Goal: Transaction & Acquisition: Purchase product/service

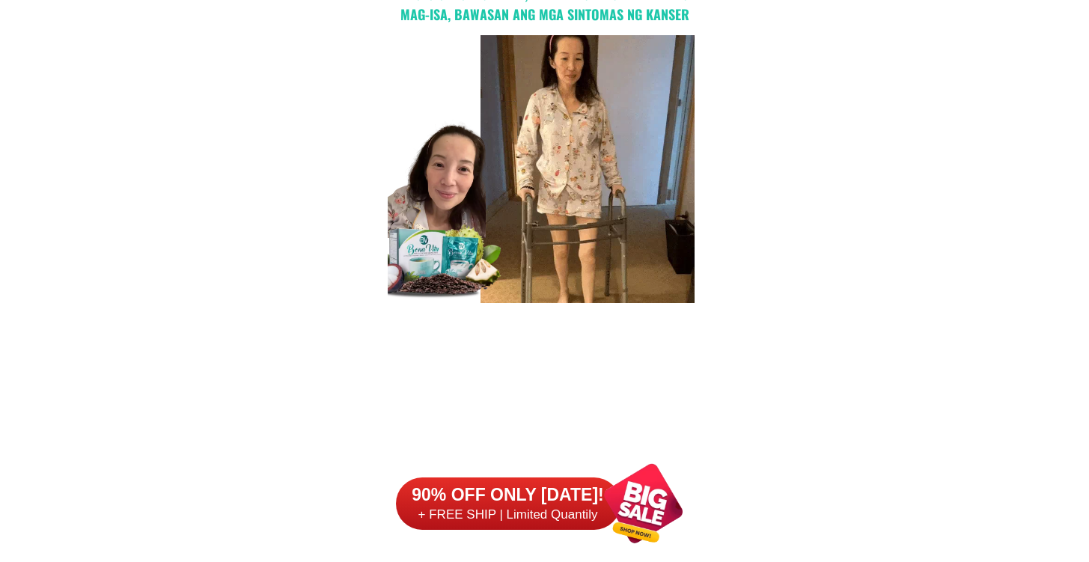
click at [556, 526] on div at bounding box center [508, 504] width 225 height 52
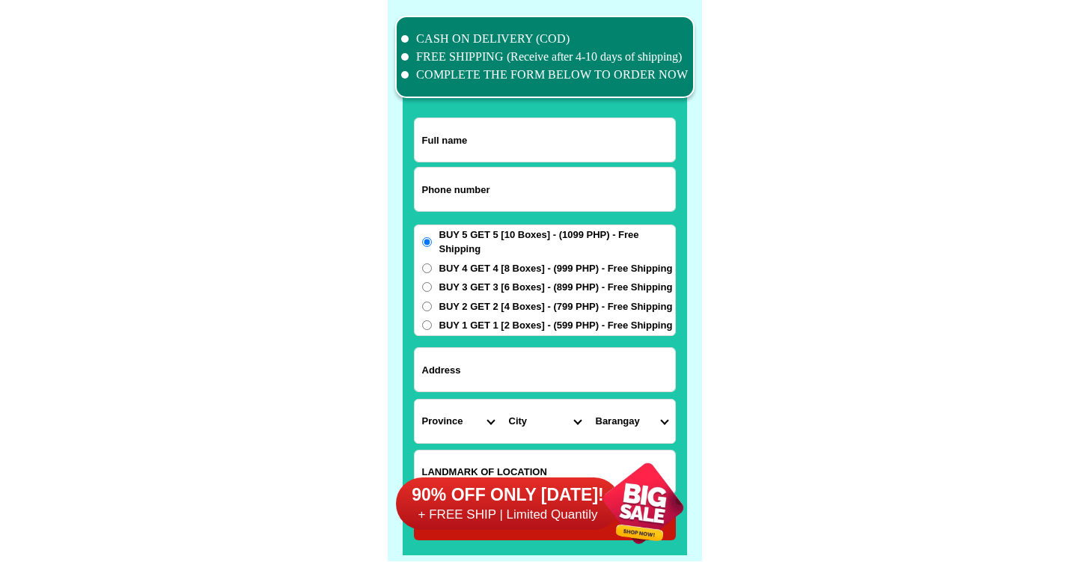
scroll to position [11634, 0]
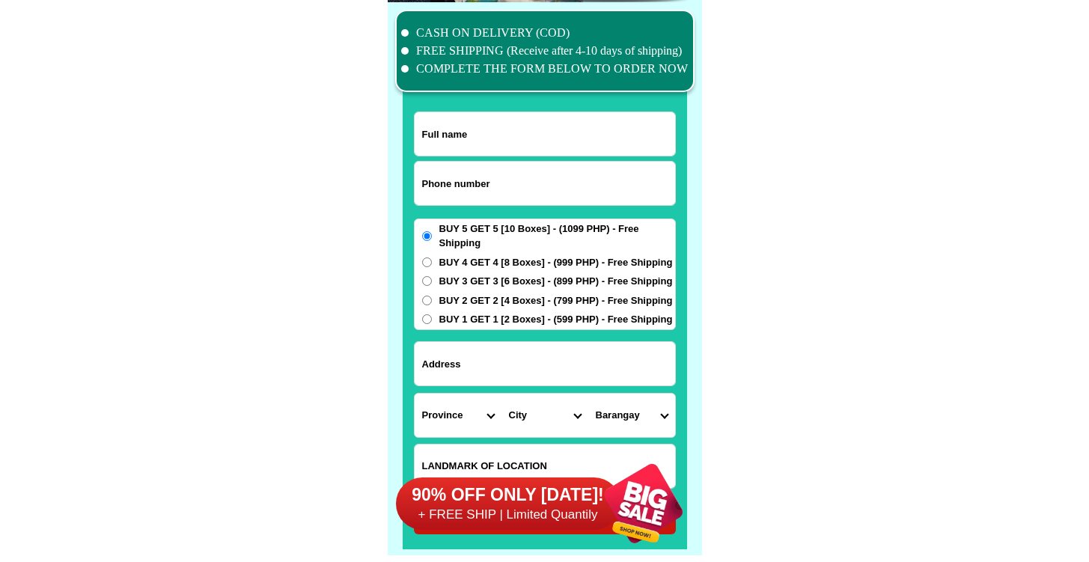
click at [589, 188] on input "Input phone_number" at bounding box center [545, 183] width 260 height 43
paste input "09515907783"
type input "09515907783"
click at [625, 115] on input "Input full_name" at bounding box center [545, 133] width 260 height 43
paste input "[PERSON_NAME]"
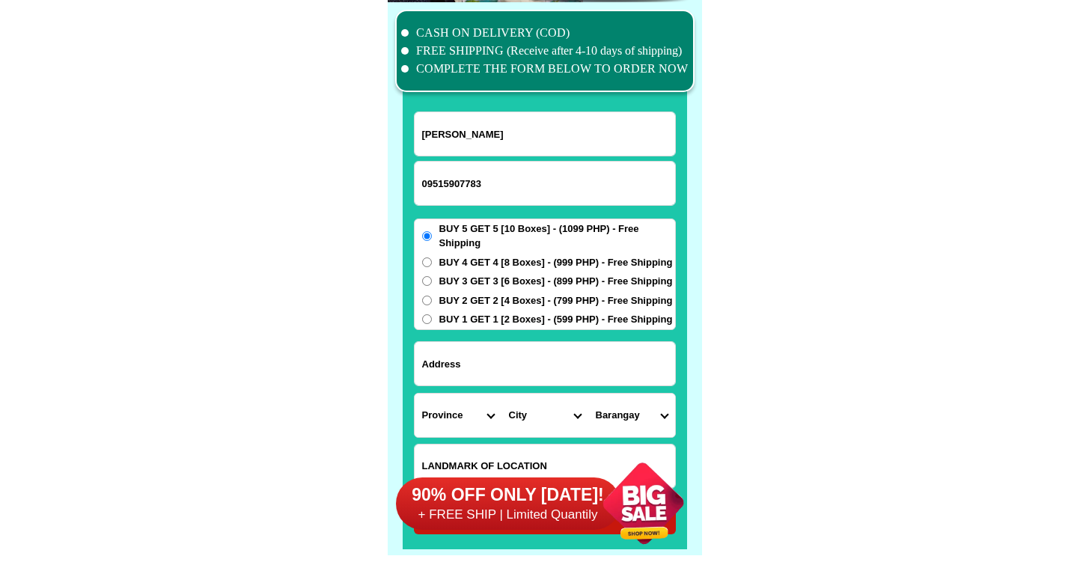
type input "[PERSON_NAME]"
click at [554, 312] on span "BUY 1 GET 1 [2 Boxes] - (599 PHP) - Free Shipping" at bounding box center [556, 319] width 234 height 15
click at [432, 314] on input "BUY 1 GET 1 [2 Boxes] - (599 PHP) - Free Shipping" at bounding box center [427, 319] width 10 height 10
radio input "true"
click at [485, 427] on select "Province [GEOGRAPHIC_DATA] [GEOGRAPHIC_DATA] [GEOGRAPHIC_DATA] [GEOGRAPHIC_DATA…" at bounding box center [458, 415] width 87 height 43
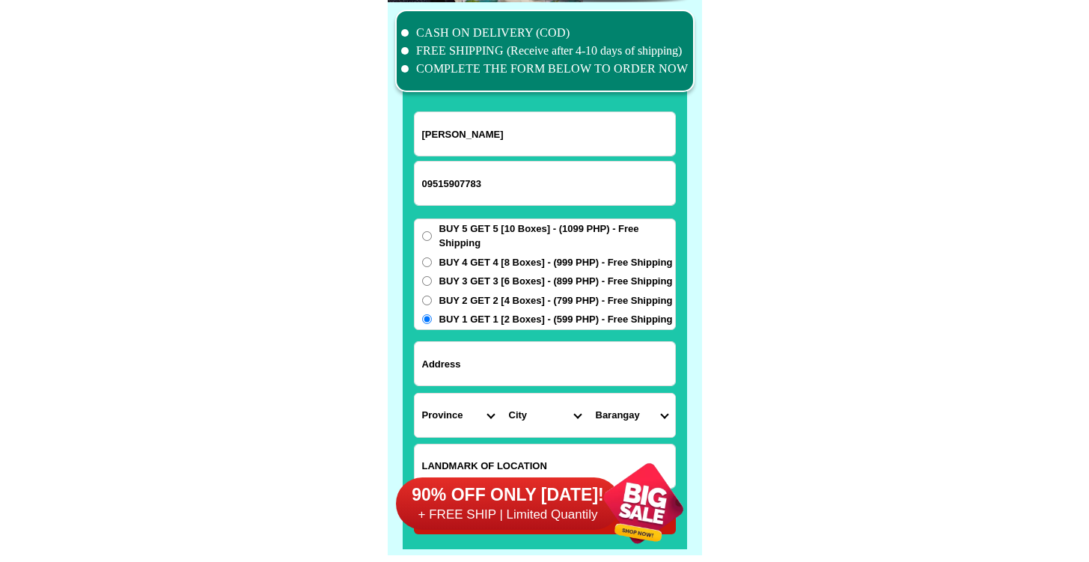
click at [537, 351] on input "Input address" at bounding box center [545, 363] width 260 height 43
paste input "Blck . [STREET_ADDRESS] [GEOGRAPHIC_DATA] Bacolod City Negros Occ"
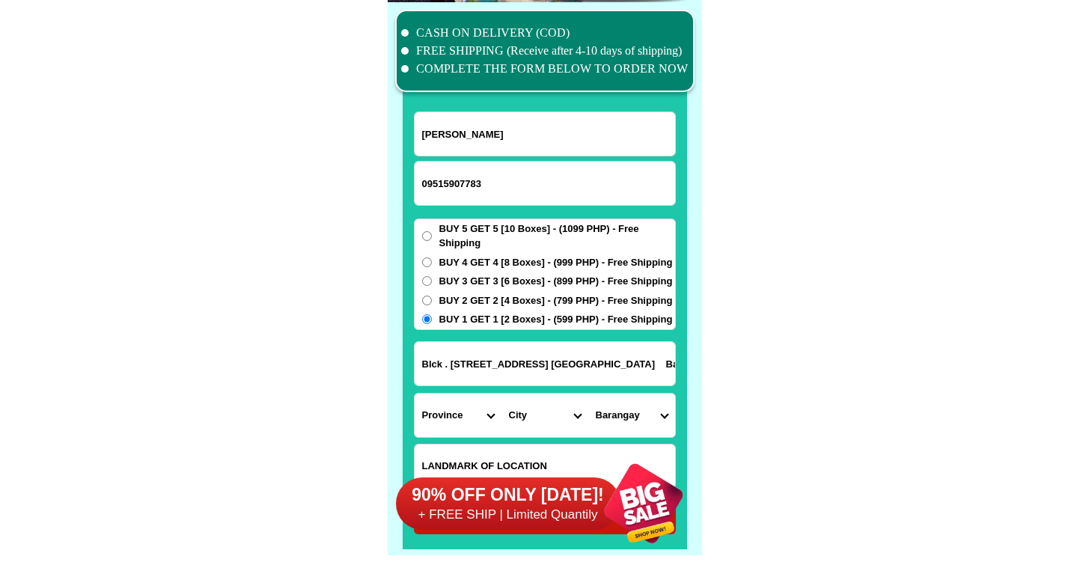
scroll to position [0, 214]
type input "Blck . [STREET_ADDRESS] [GEOGRAPHIC_DATA] Bacolod City Negros Occ"
click at [445, 404] on select "Province [GEOGRAPHIC_DATA] [GEOGRAPHIC_DATA] [GEOGRAPHIC_DATA] [GEOGRAPHIC_DATA…" at bounding box center [458, 415] width 87 height 43
select select "63_396"
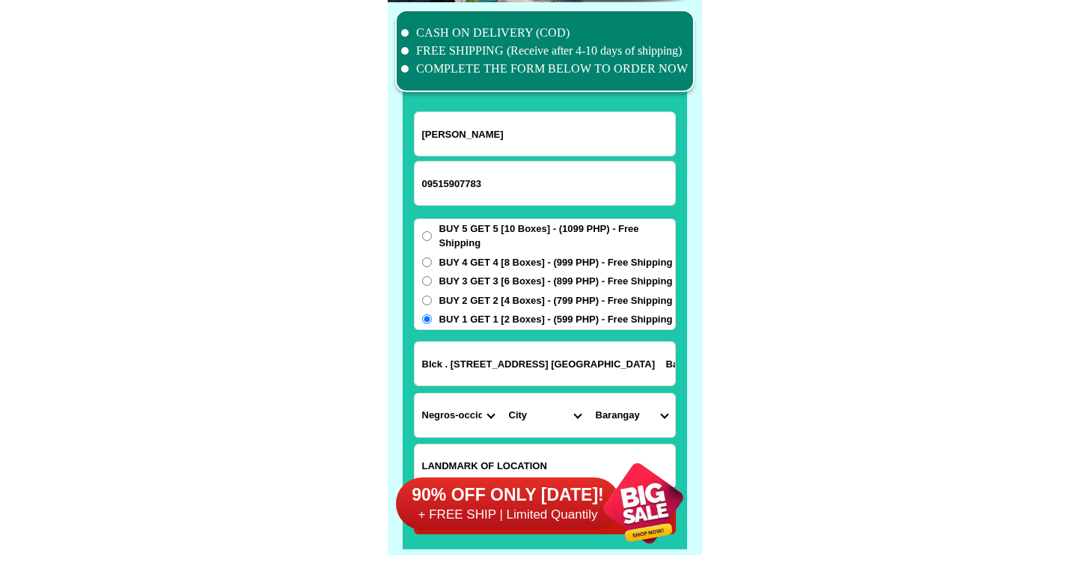
click at [415, 394] on select "Province [GEOGRAPHIC_DATA] [GEOGRAPHIC_DATA] [GEOGRAPHIC_DATA] [GEOGRAPHIC_DATA…" at bounding box center [458, 415] width 87 height 43
click at [596, 368] on input "Blck . [STREET_ADDRESS] [GEOGRAPHIC_DATA] Bacolod City Negros Occ" at bounding box center [545, 363] width 260 height 43
drag, startPoint x: 498, startPoint y: 355, endPoint x: 871, endPoint y: 350, distance: 373.5
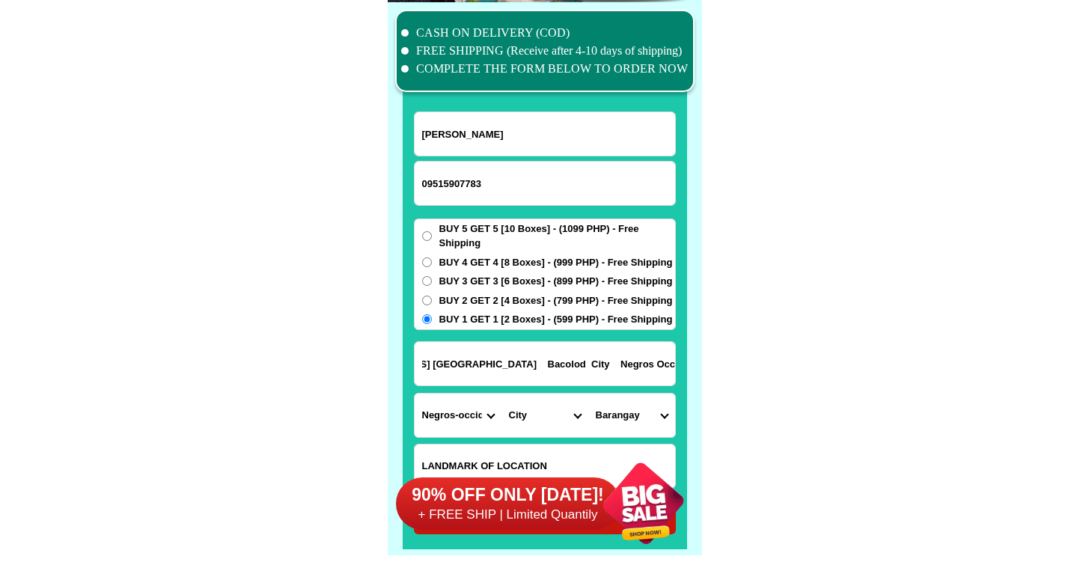
click at [534, 420] on select "City [GEOGRAPHIC_DATA]-city [GEOGRAPHIC_DATA]-city [GEOGRAPHIC_DATA] [GEOGRAPHI…" at bounding box center [545, 415] width 87 height 43
select select "63_3968348"
click at [502, 394] on select "City [GEOGRAPHIC_DATA]-city [GEOGRAPHIC_DATA]-city [GEOGRAPHIC_DATA] [GEOGRAPHI…" at bounding box center [545, 415] width 87 height 43
click at [596, 361] on input "Blck . [STREET_ADDRESS] [GEOGRAPHIC_DATA] Bacolod City Negros Occ" at bounding box center [545, 363] width 260 height 43
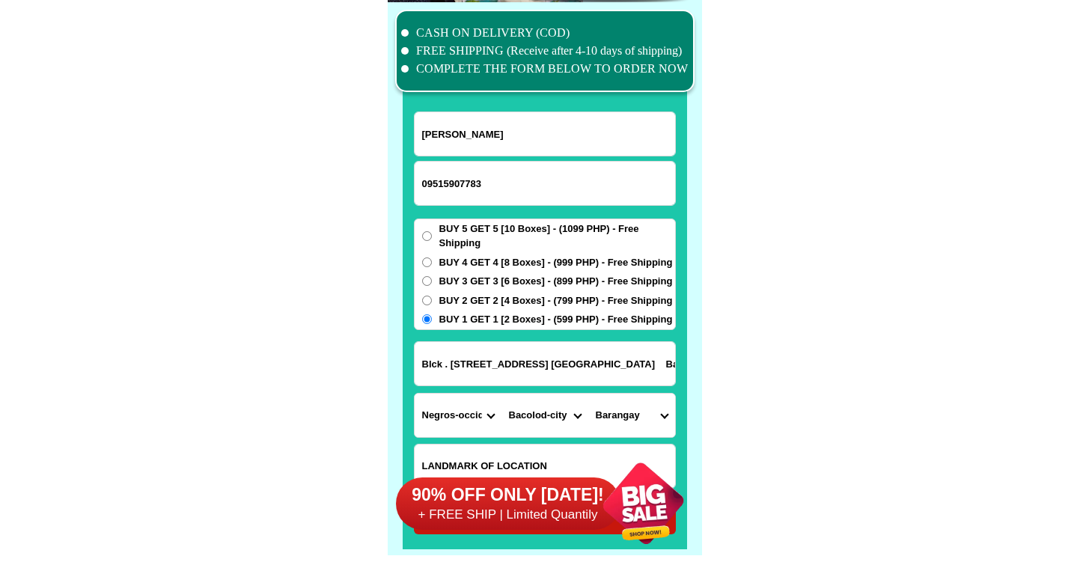
scroll to position [0, 215]
drag, startPoint x: 537, startPoint y: 355, endPoint x: 954, endPoint y: 360, distance: 416.2
click at [630, 415] on select "Barangay [PERSON_NAME] Barangay 1 (pob.) Barangay 10 (pob.) Barangay 11 (pob.) …" at bounding box center [631, 415] width 87 height 43
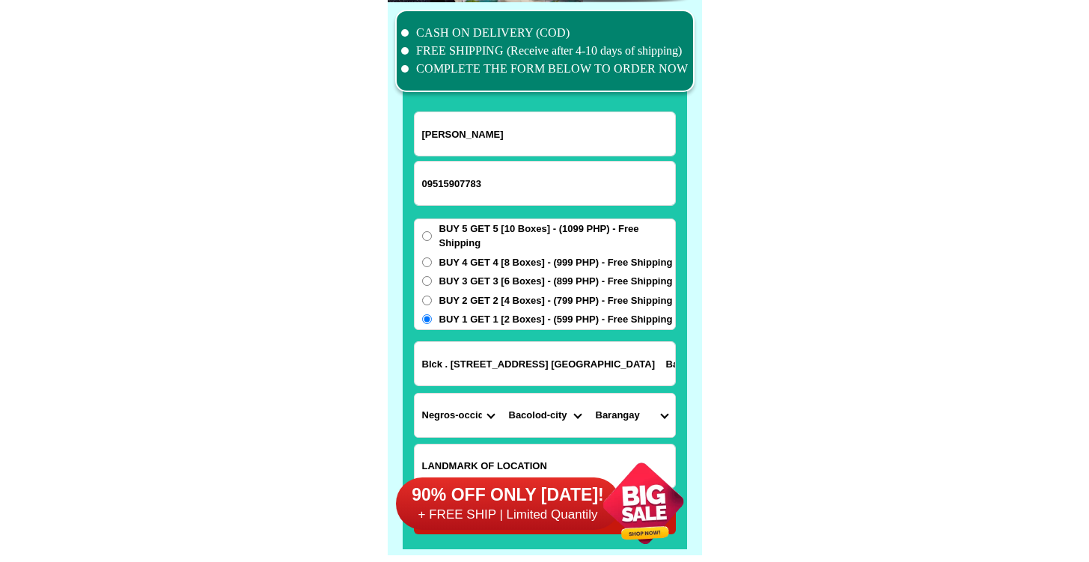
select select "63_39683482056"
click at [588, 394] on select "Barangay [PERSON_NAME] Barangay 1 (pob.) Barangay 10 (pob.) Barangay 11 (pob.) …" at bounding box center [631, 415] width 87 height 43
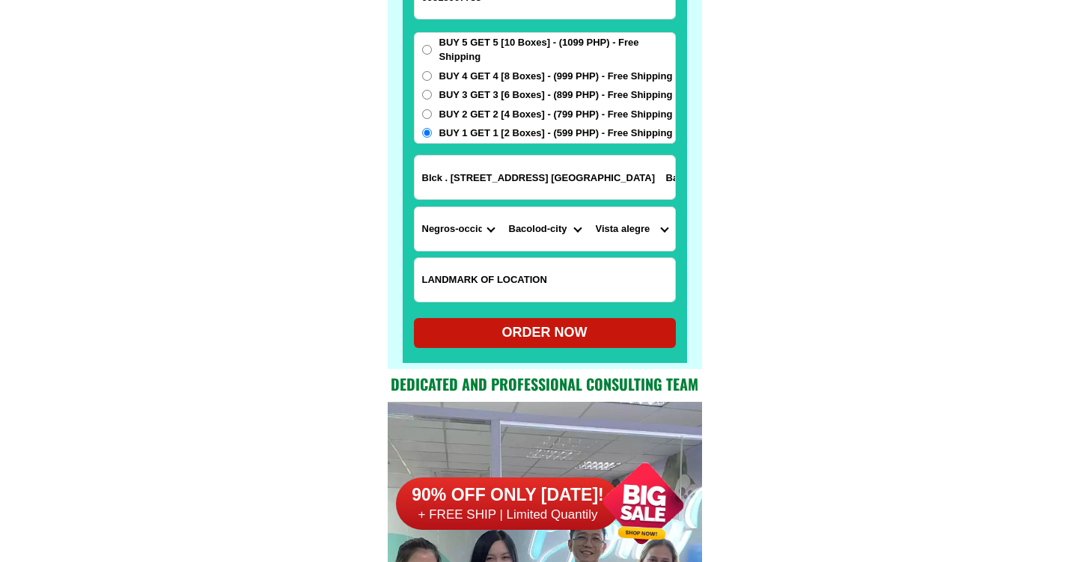
scroll to position [11823, 0]
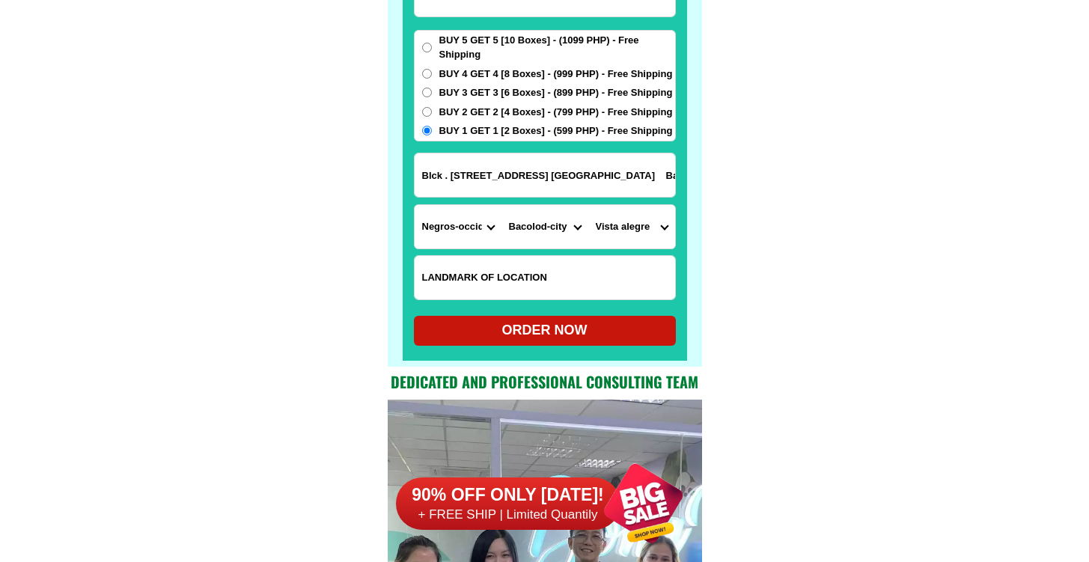
click at [594, 349] on div at bounding box center [545, 98] width 284 height 526
click at [600, 335] on div "ORDER NOW" at bounding box center [545, 330] width 262 height 20
radio input "true"
